Goal: Task Accomplishment & Management: Manage account settings

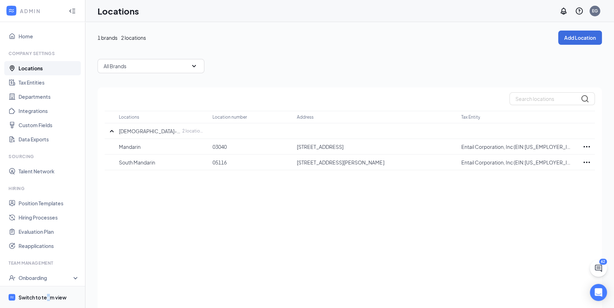
click at [49, 296] on div "Switch to team view" at bounding box center [42, 297] width 48 height 7
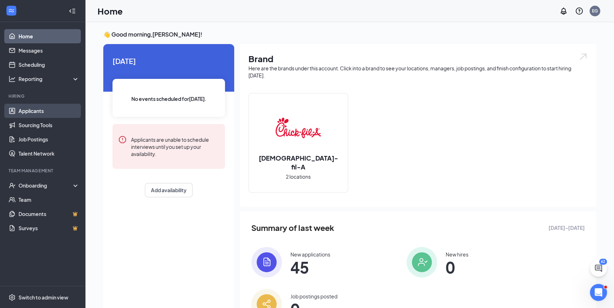
click at [26, 108] on link "Applicants" at bounding box center [48, 111] width 61 height 14
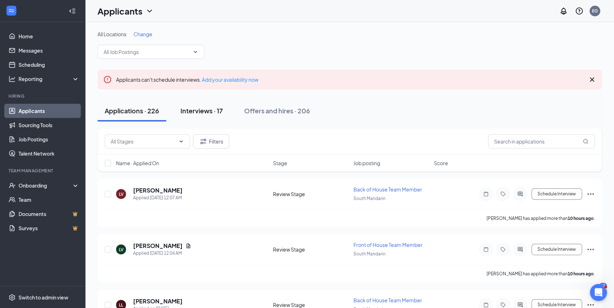
click at [207, 108] on div "Interviews · 17" at bounding box center [201, 110] width 42 height 9
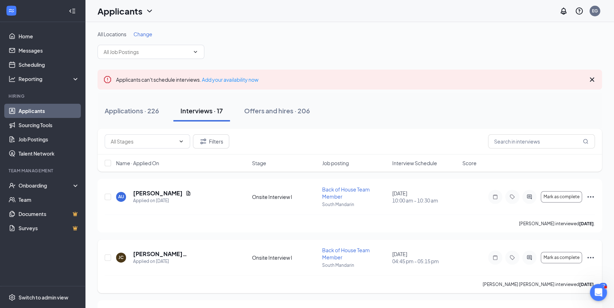
click at [330, 255] on span "Back of House Team Member" at bounding box center [346, 254] width 48 height 14
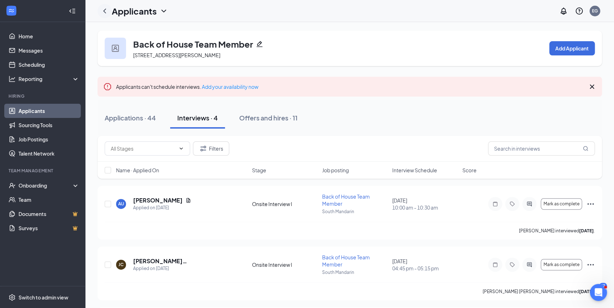
click at [102, 10] on icon "ChevronLeft" at bounding box center [104, 11] width 9 height 9
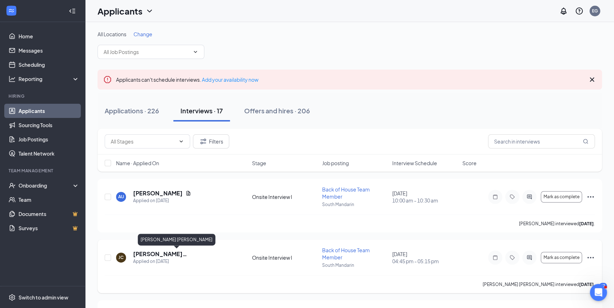
click at [142, 253] on h5 "[PERSON_NAME] [PERSON_NAME]" at bounding box center [183, 254] width 100 height 8
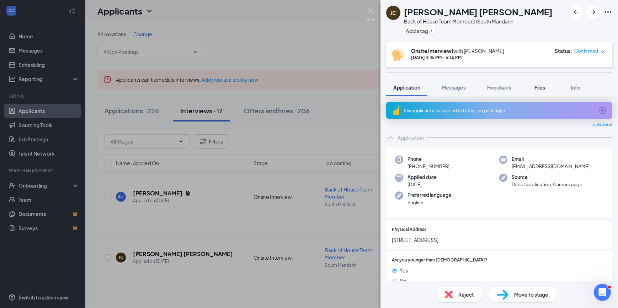
click at [542, 86] on span "Files" at bounding box center [540, 87] width 11 height 6
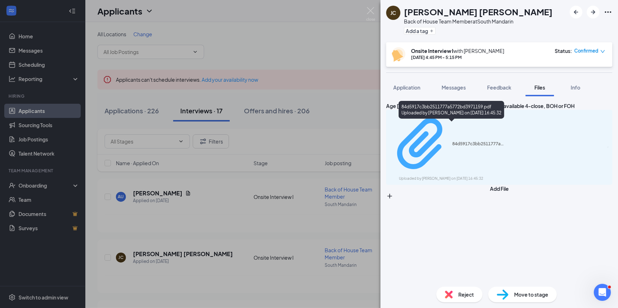
click at [506, 176] on div "Uploaded by [PERSON_NAME] on [DATE] 16:45:32" at bounding box center [452, 179] width 107 height 6
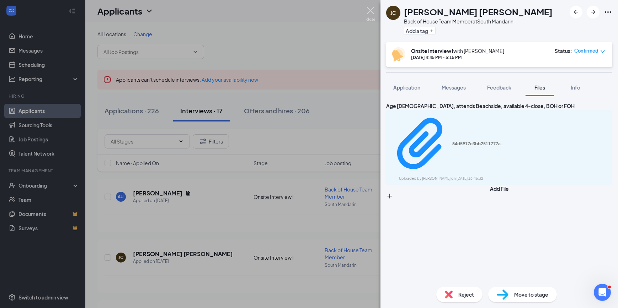
click at [369, 13] on img at bounding box center [370, 14] width 9 height 14
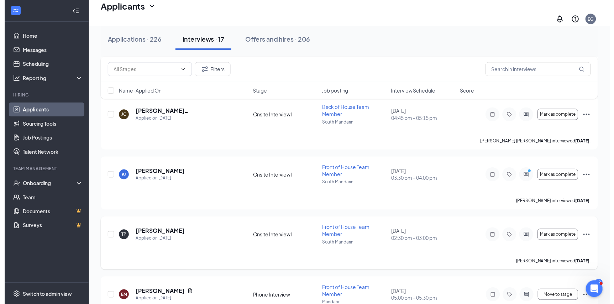
scroll to position [161, 0]
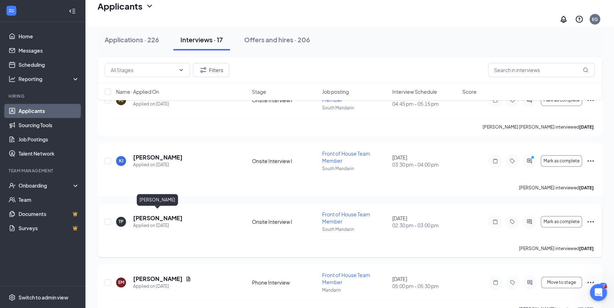
click at [145, 216] on h5 "[PERSON_NAME]" at bounding box center [157, 218] width 49 height 8
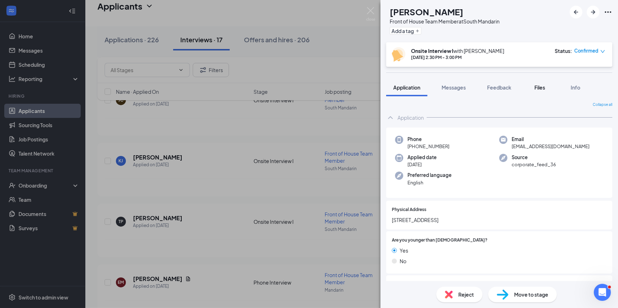
click at [543, 84] on span "Files" at bounding box center [540, 87] width 11 height 6
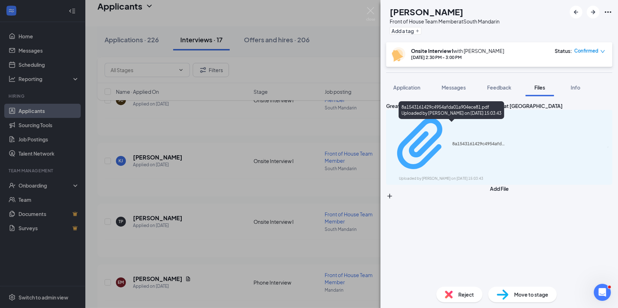
click at [477, 176] on div "Uploaded by [PERSON_NAME] on [DATE] 15:03:43" at bounding box center [452, 179] width 107 height 6
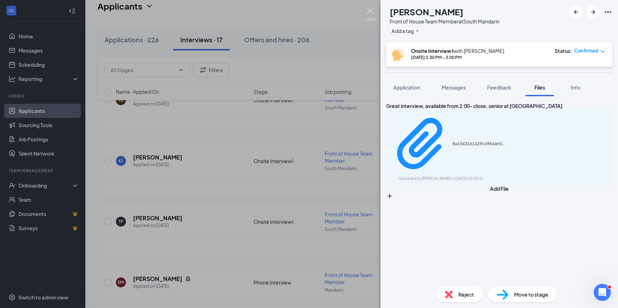
click at [371, 10] on img at bounding box center [370, 14] width 9 height 14
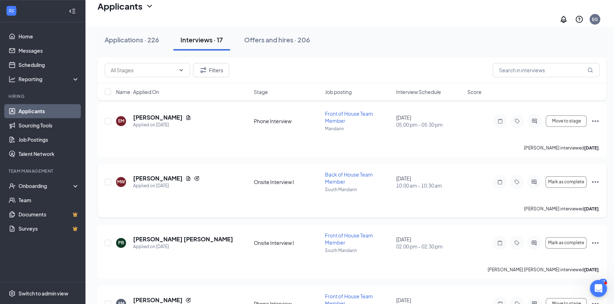
scroll to position [356, 0]
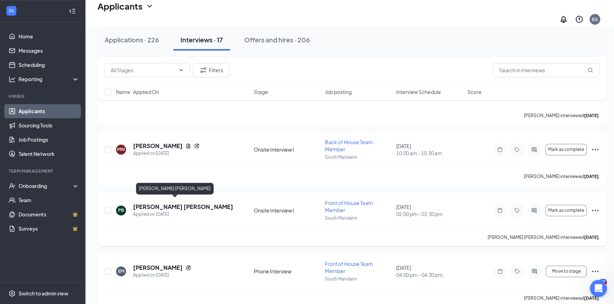
click at [160, 203] on h5 "[PERSON_NAME] [PERSON_NAME]" at bounding box center [183, 207] width 100 height 8
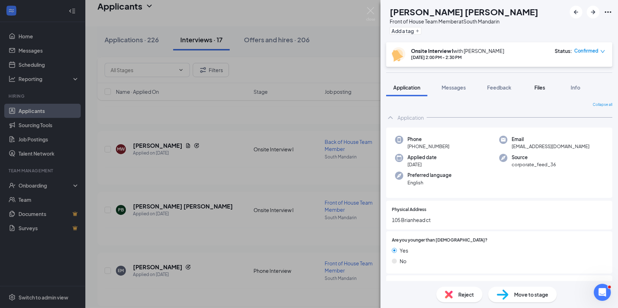
click at [543, 87] on span "Files" at bounding box center [540, 87] width 11 height 6
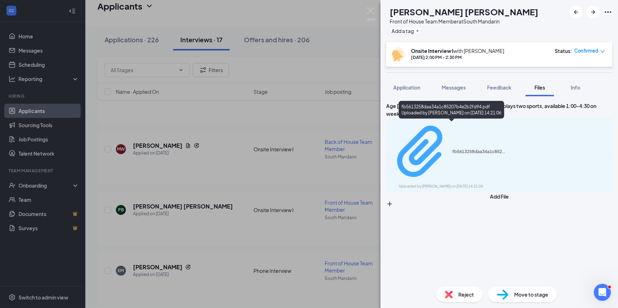
click at [489, 149] on div "fb5613258daa34a1c85207b4e2b2fd94.pdf" at bounding box center [478, 152] width 53 height 6
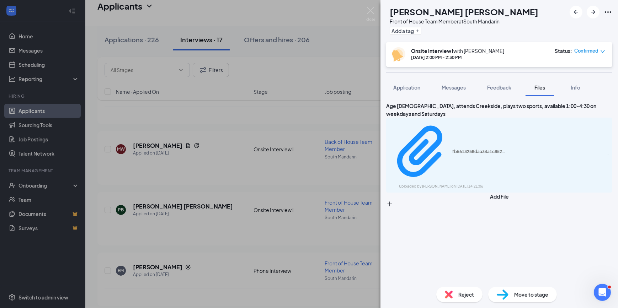
click at [348, 51] on div "[PERSON_NAME] Front of House Team Member at South Mandarin Add a tag Onsite Int…" at bounding box center [309, 154] width 618 height 308
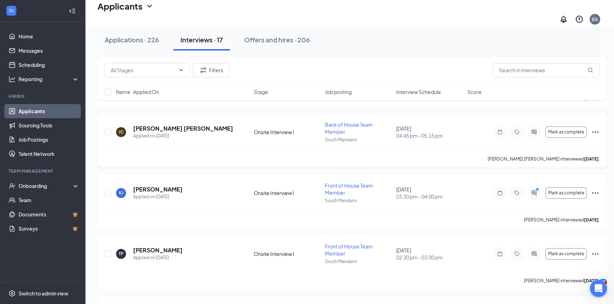
scroll to position [129, 0]
click at [150, 186] on h5 "[PERSON_NAME]" at bounding box center [157, 190] width 49 height 8
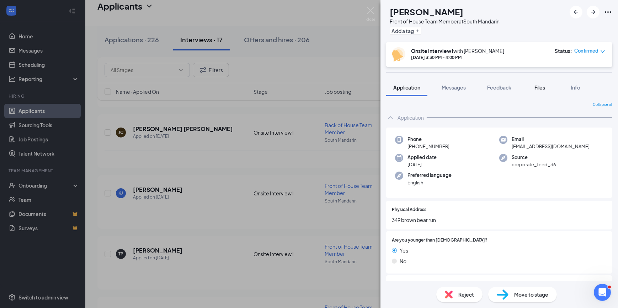
click at [542, 89] on span "Files" at bounding box center [540, 87] width 11 height 6
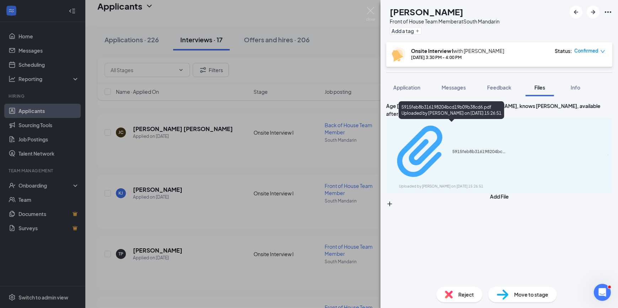
click at [452, 149] on div "5915feb8b316198204bcd19b09b38cd6.pdf" at bounding box center [478, 152] width 53 height 6
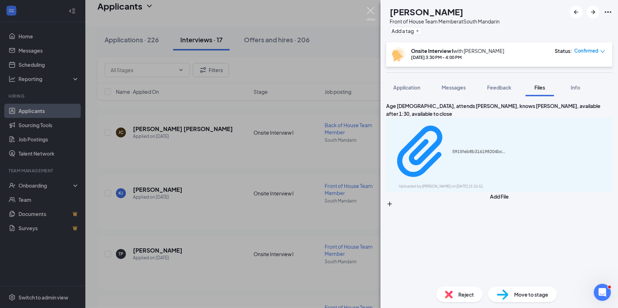
click at [372, 15] on img at bounding box center [370, 14] width 9 height 14
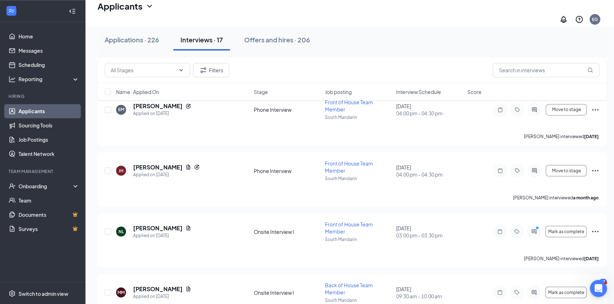
scroll to position [550, 0]
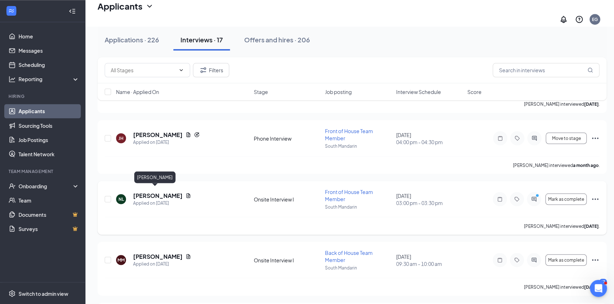
click at [146, 191] on h5 "[PERSON_NAME]" at bounding box center [157, 195] width 49 height 8
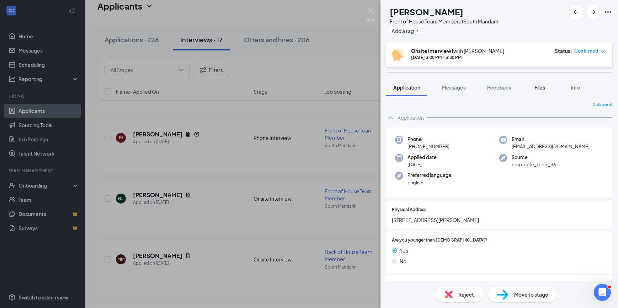
click at [540, 86] on span "Files" at bounding box center [540, 87] width 11 height 6
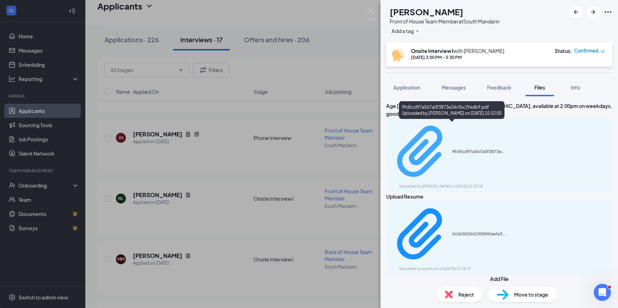
click at [463, 129] on div "9fd5cd97a567a0f3873e34cfbc2fedb9.pdf Uploaded by [PERSON_NAME] on [DATE] 15:52:…" at bounding box center [448, 155] width 115 height 69
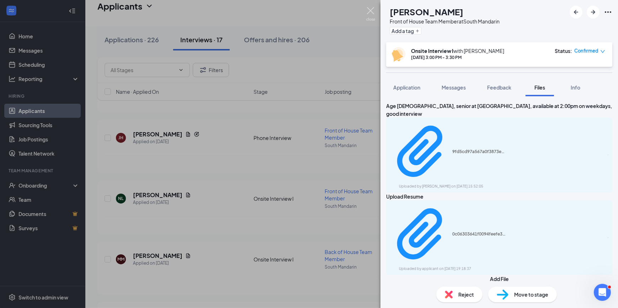
click at [369, 15] on img at bounding box center [370, 14] width 9 height 14
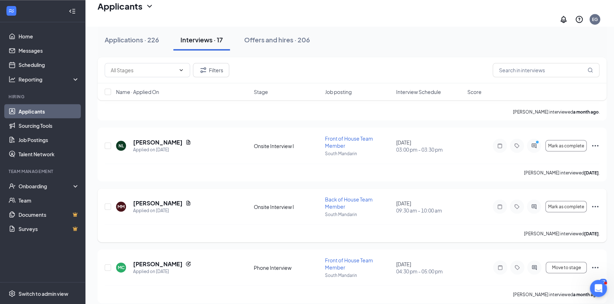
scroll to position [614, 0]
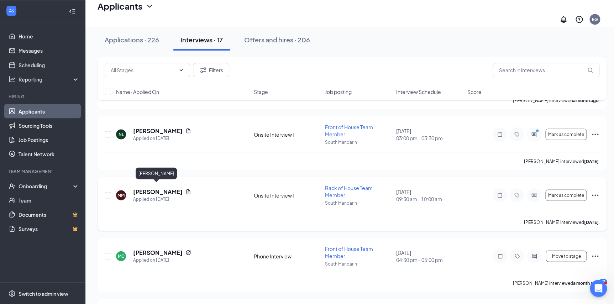
click at [157, 189] on h5 "[PERSON_NAME]" at bounding box center [157, 191] width 49 height 8
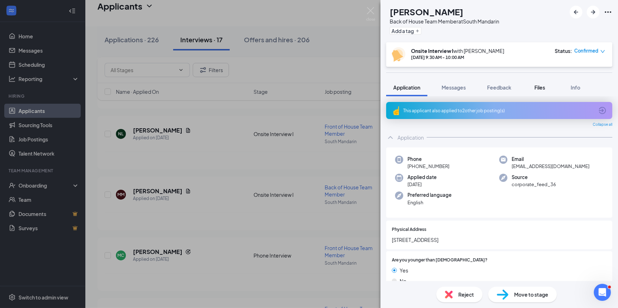
click at [536, 87] on span "Files" at bounding box center [540, 87] width 11 height 6
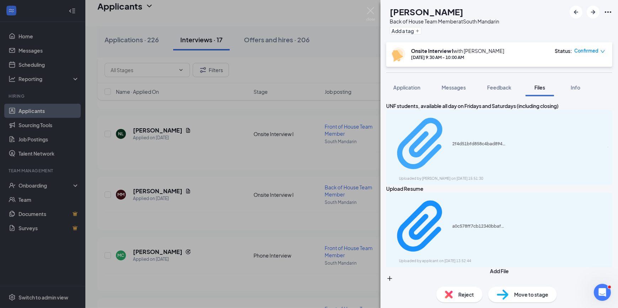
click at [454, 176] on div "Uploaded by [PERSON_NAME] on [DATE] 15:51:30" at bounding box center [452, 179] width 107 height 6
click at [369, 10] on img at bounding box center [370, 14] width 9 height 14
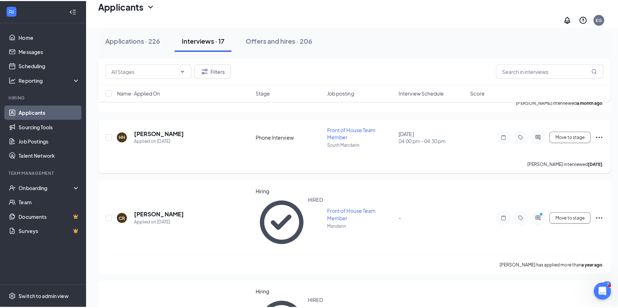
scroll to position [873, 0]
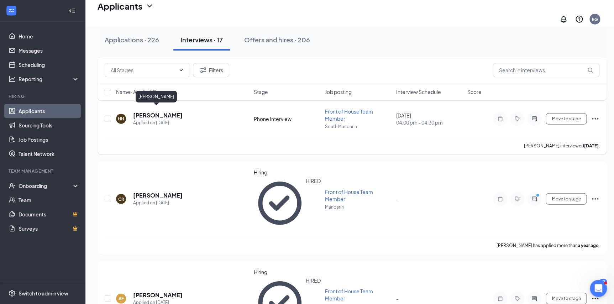
click at [160, 111] on h5 "[PERSON_NAME]" at bounding box center [157, 115] width 49 height 8
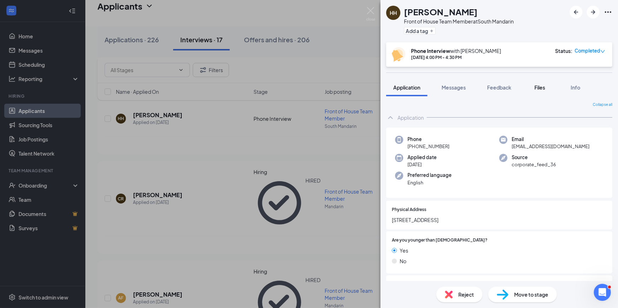
click at [541, 85] on span "Files" at bounding box center [540, 87] width 11 height 6
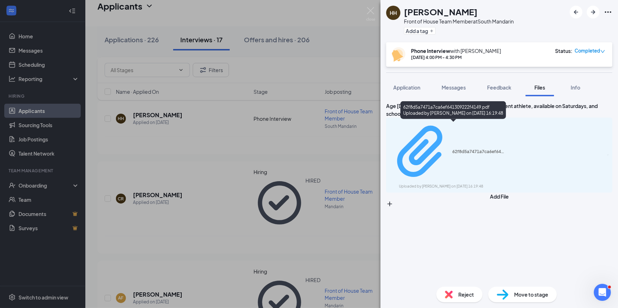
click at [480, 184] on div "Uploaded by [PERSON_NAME] on [DATE] 16:19:48" at bounding box center [452, 187] width 107 height 6
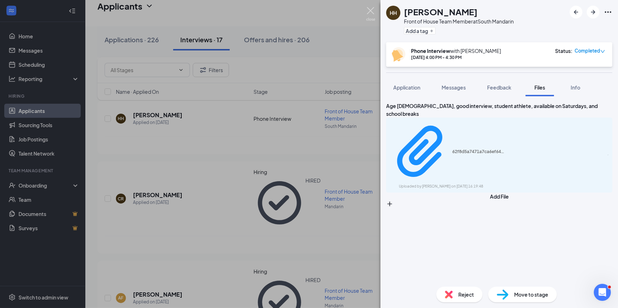
click at [370, 14] on img at bounding box center [370, 14] width 9 height 14
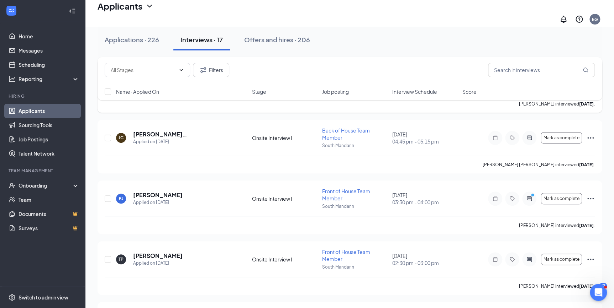
scroll to position [129, 0]
